Goal: Information Seeking & Learning: Understand process/instructions

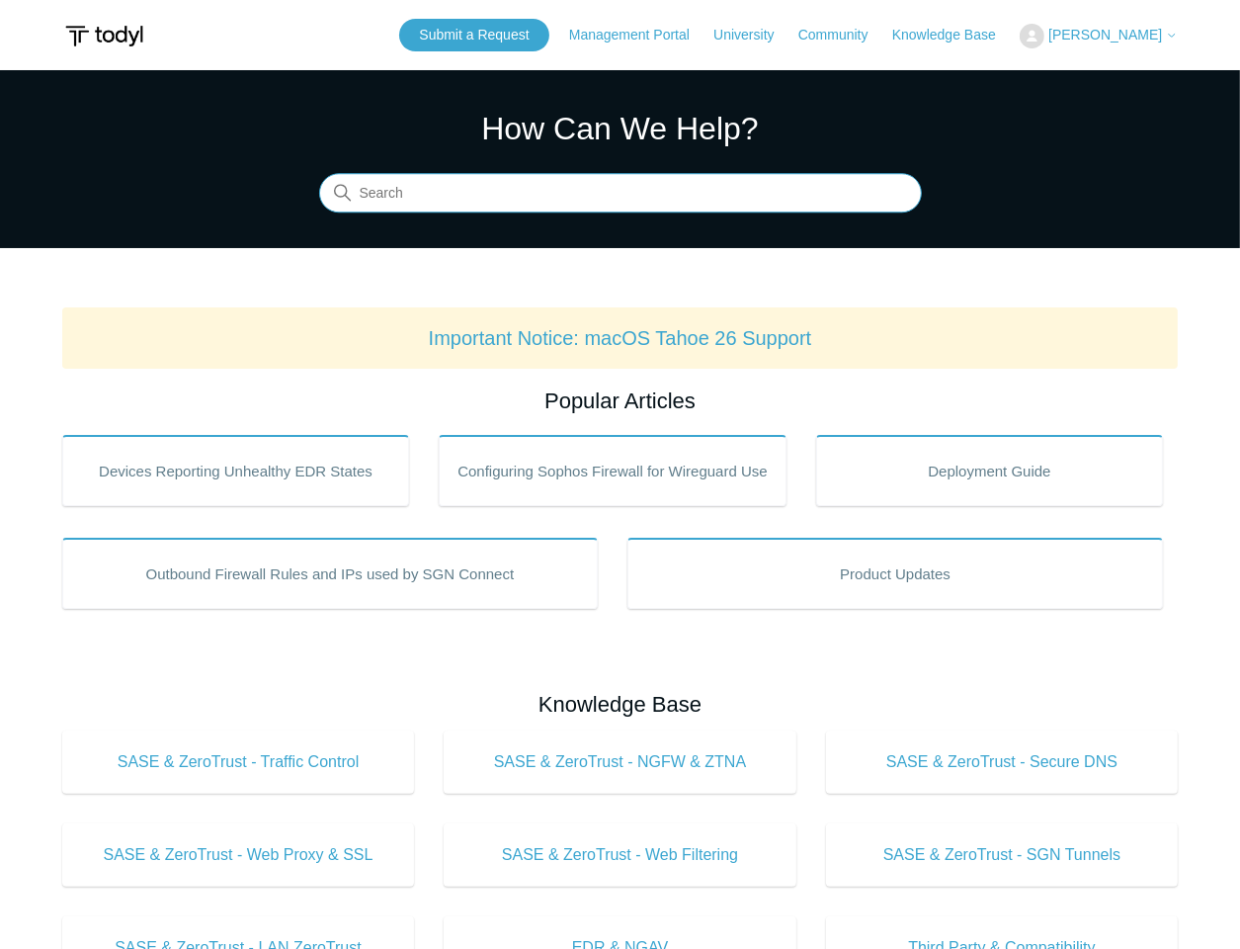
click at [397, 193] on input "Search" at bounding box center [620, 194] width 603 height 40
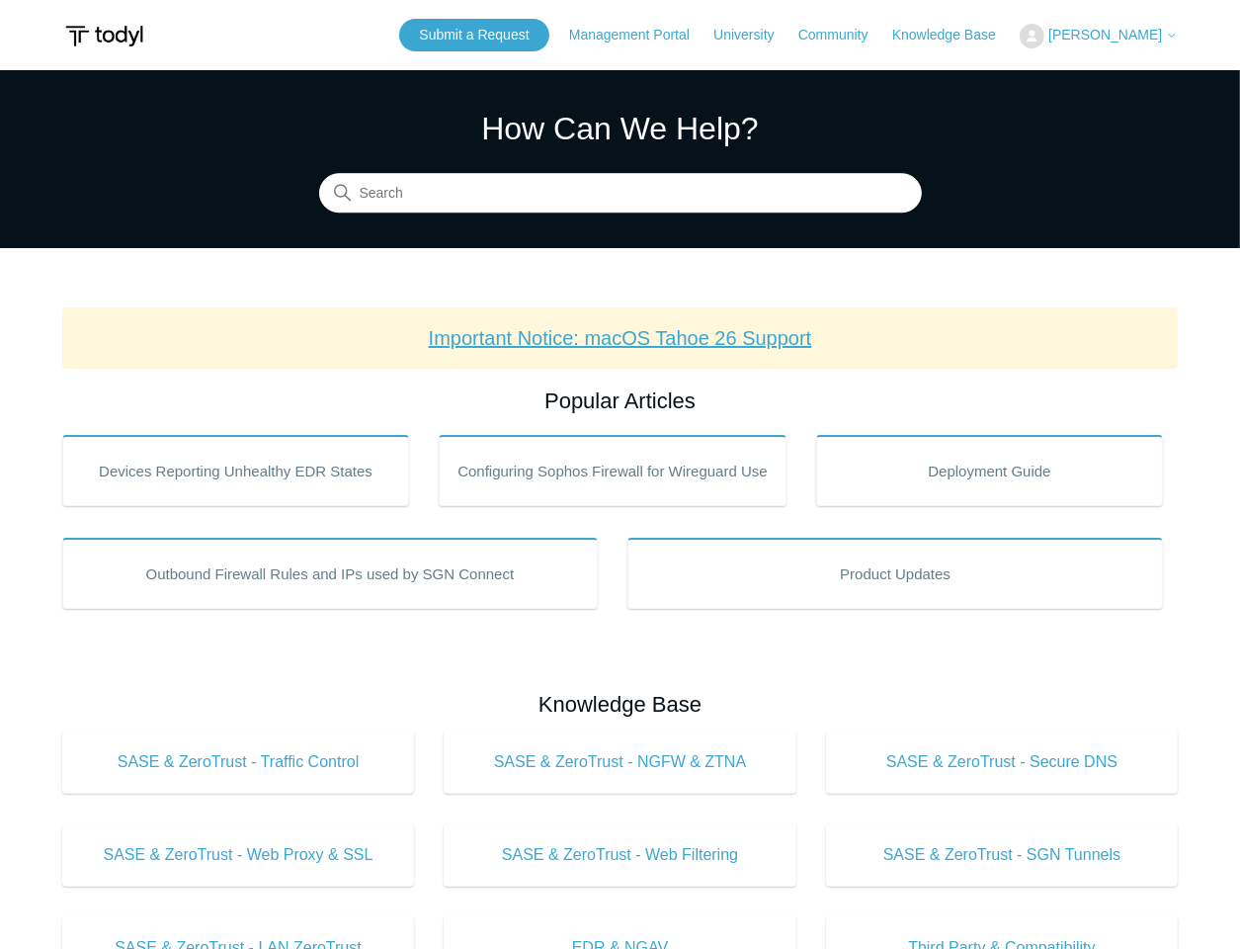
click at [618, 338] on link "Important Notice: macOS Tahoe 26 Support" at bounding box center [620, 338] width 383 height 22
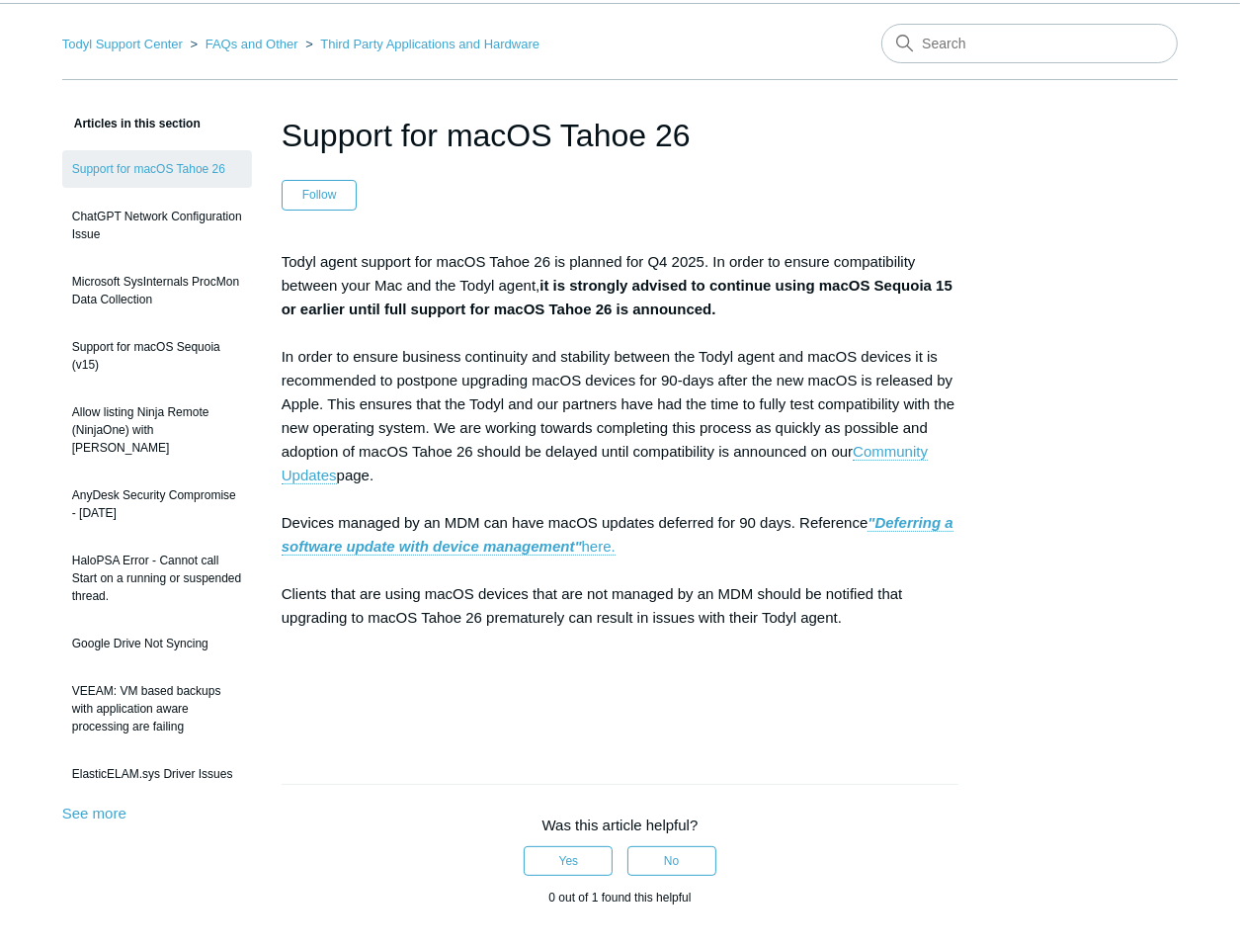
scroll to position [68, 0]
click at [397, 472] on link "Community Updates" at bounding box center [605, 463] width 646 height 42
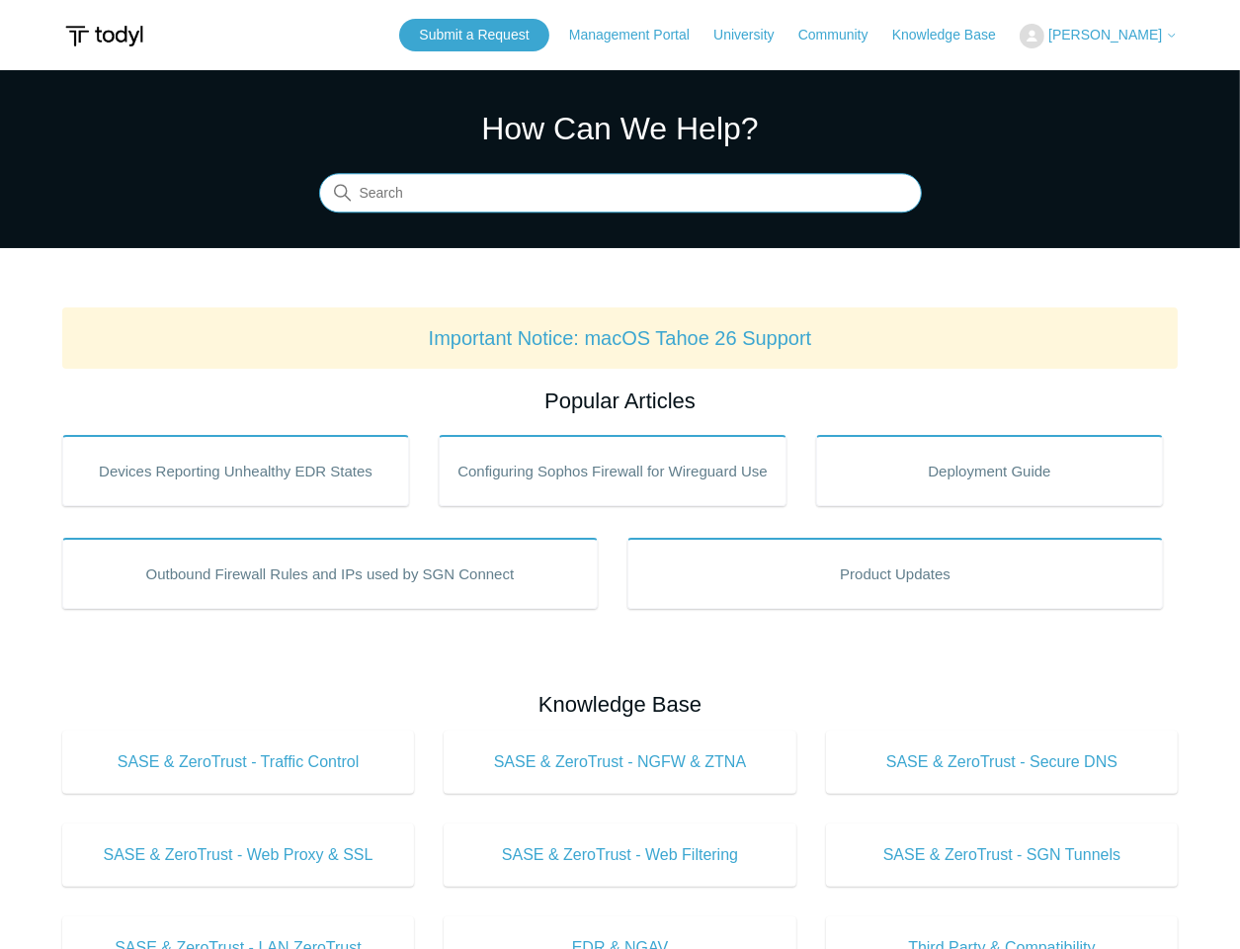
click at [424, 198] on input "Search" at bounding box center [620, 194] width 603 height 40
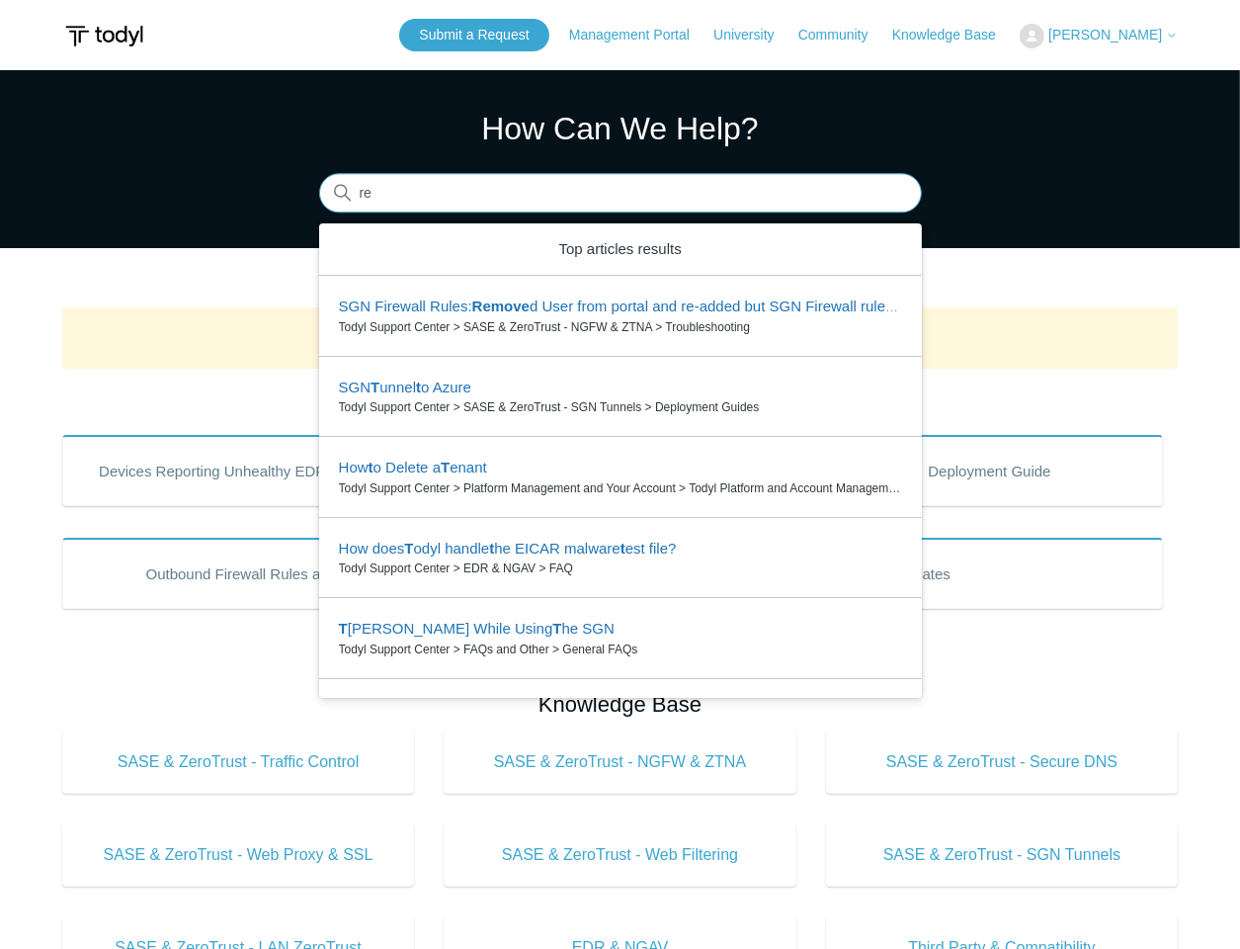
type input "r"
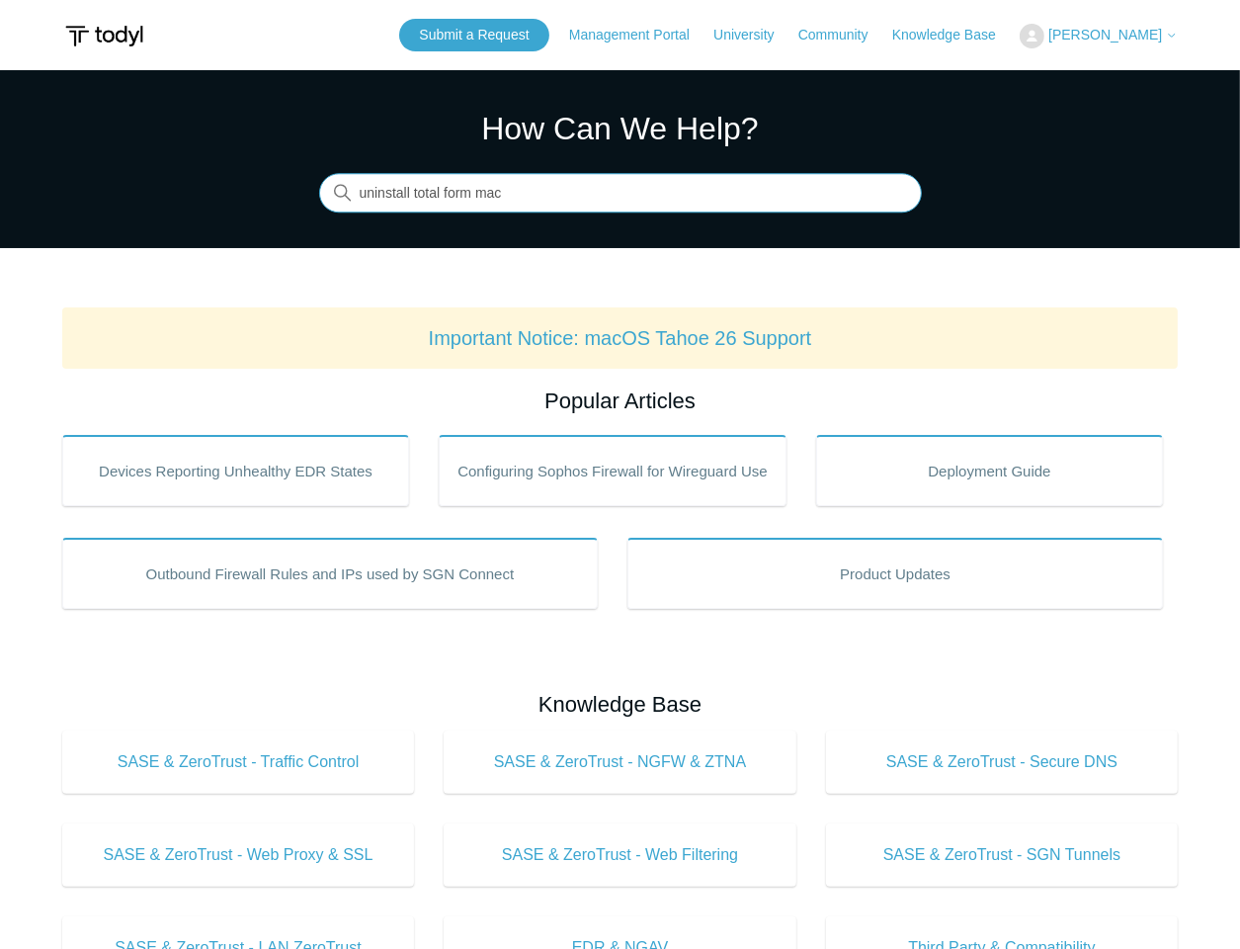
click at [535, 190] on input "uninstall total form mac" at bounding box center [620, 194] width 603 height 40
type input "uninstall total form mac"
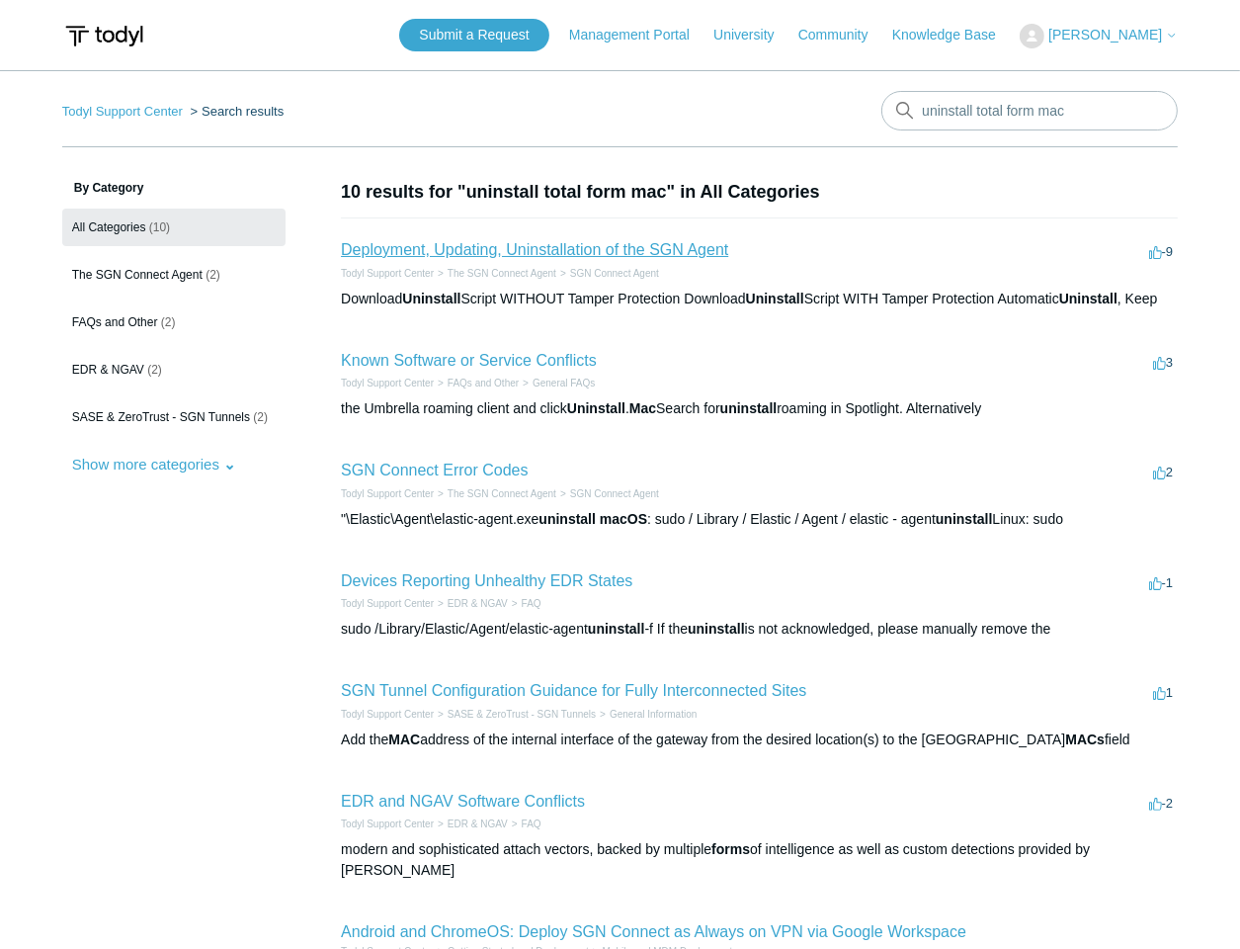
click at [526, 249] on link "Deployment, Updating, Uninstallation of the SGN Agent" at bounding box center [534, 249] width 387 height 17
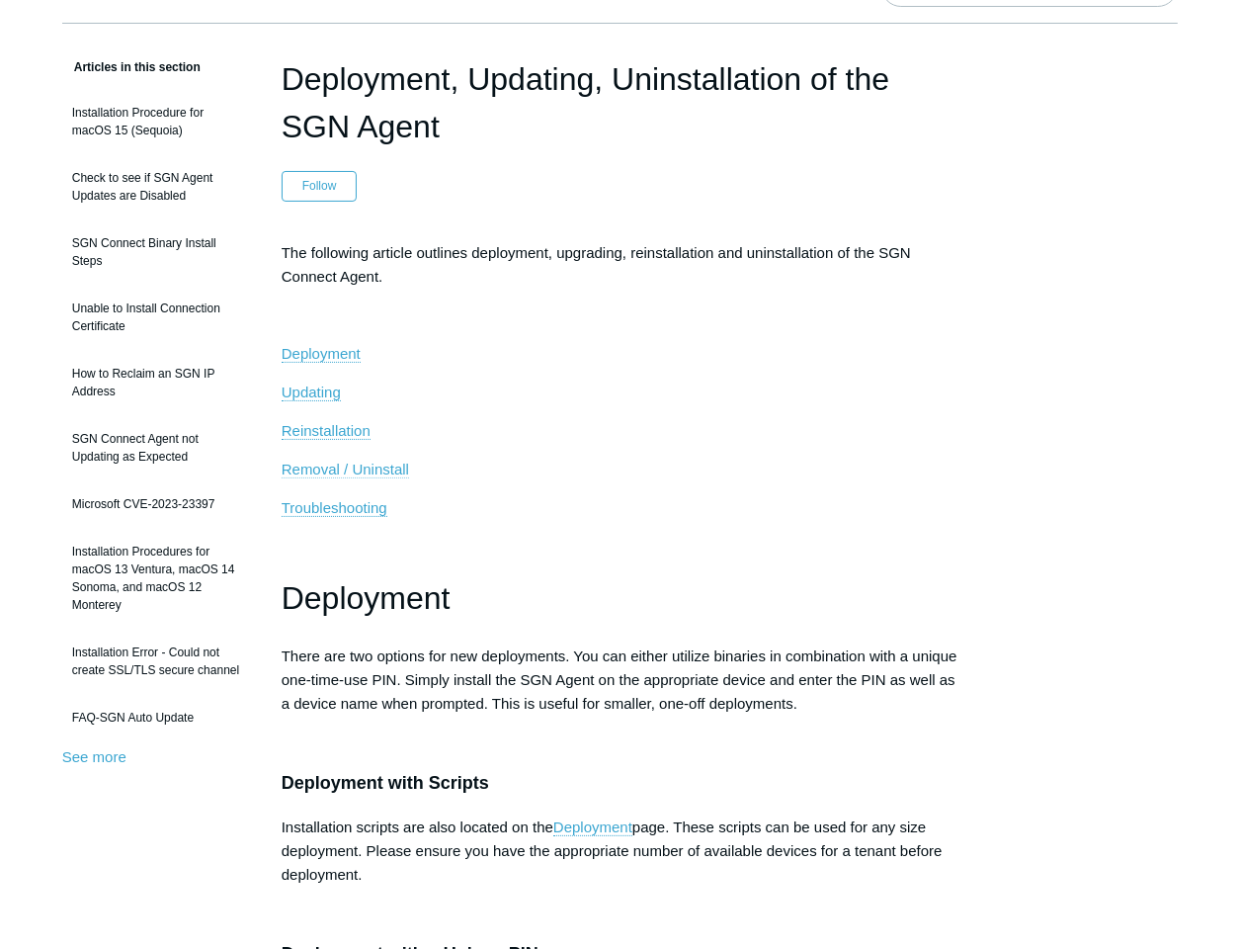
click at [358, 468] on span "Removal / Uninstall" at bounding box center [345, 469] width 127 height 17
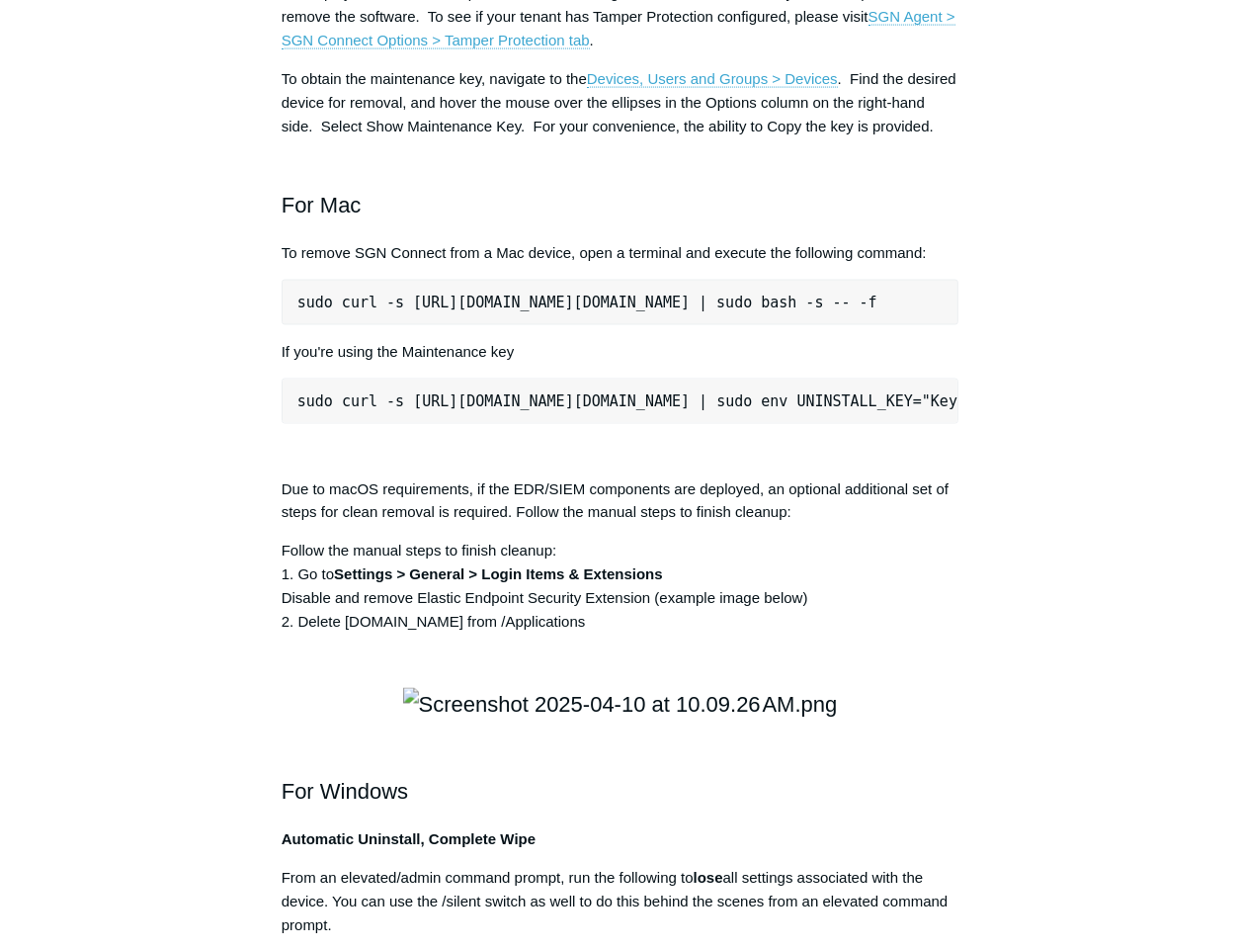
drag, startPoint x: 943, startPoint y: 600, endPoint x: 343, endPoint y: 606, distance: 599.9
click at [299, 325] on pre "sudo curl -s [URL][DOMAIN_NAME][DOMAIN_NAME] | sudo bash -s -- -f" at bounding box center [620, 302] width 677 height 45
copy pre "sudo curl -s [URL][DOMAIN_NAME][DOMAIN_NAME] | sudo bash -s -- -f"
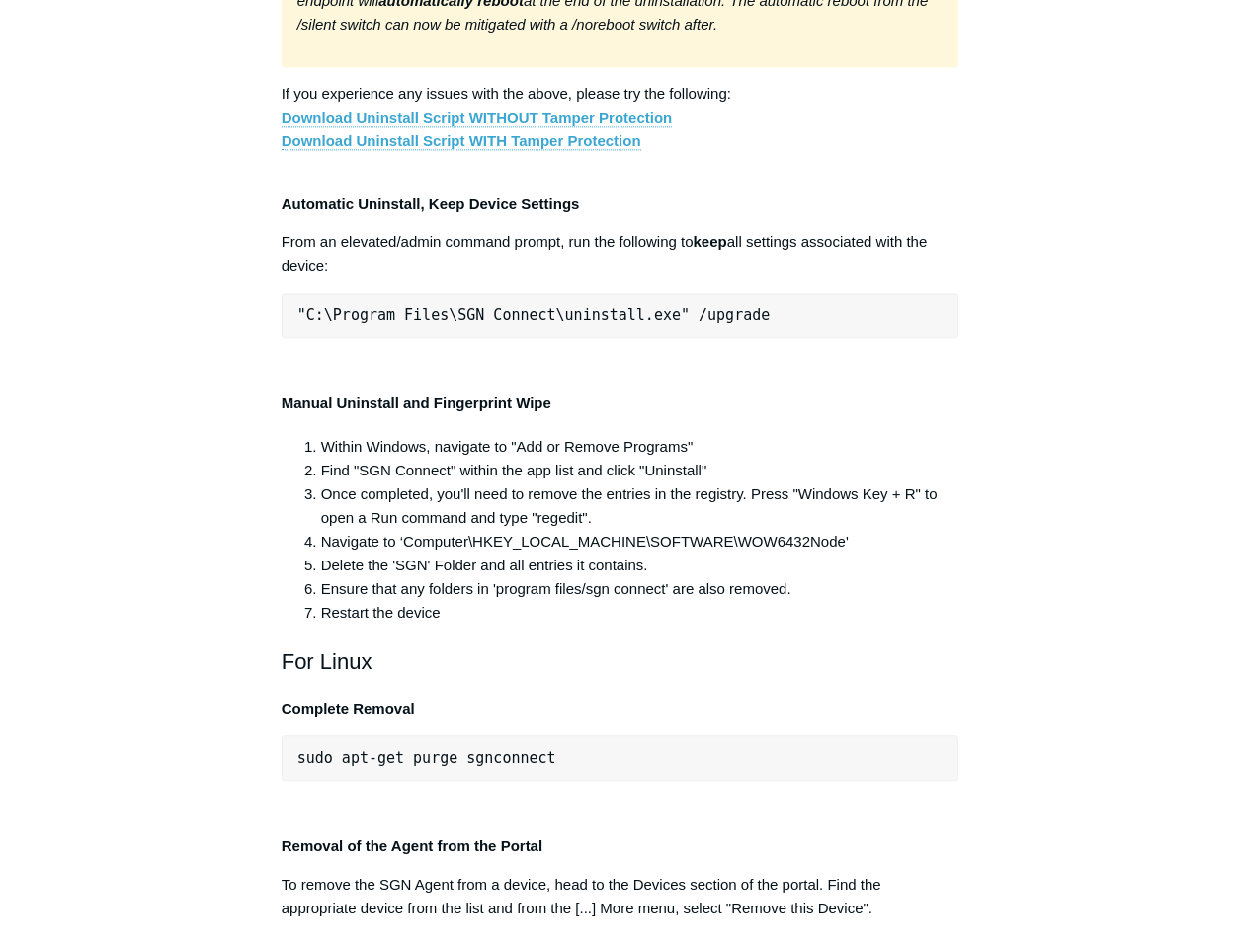
scroll to position [3768, 0]
